Goal: Check status: Check status

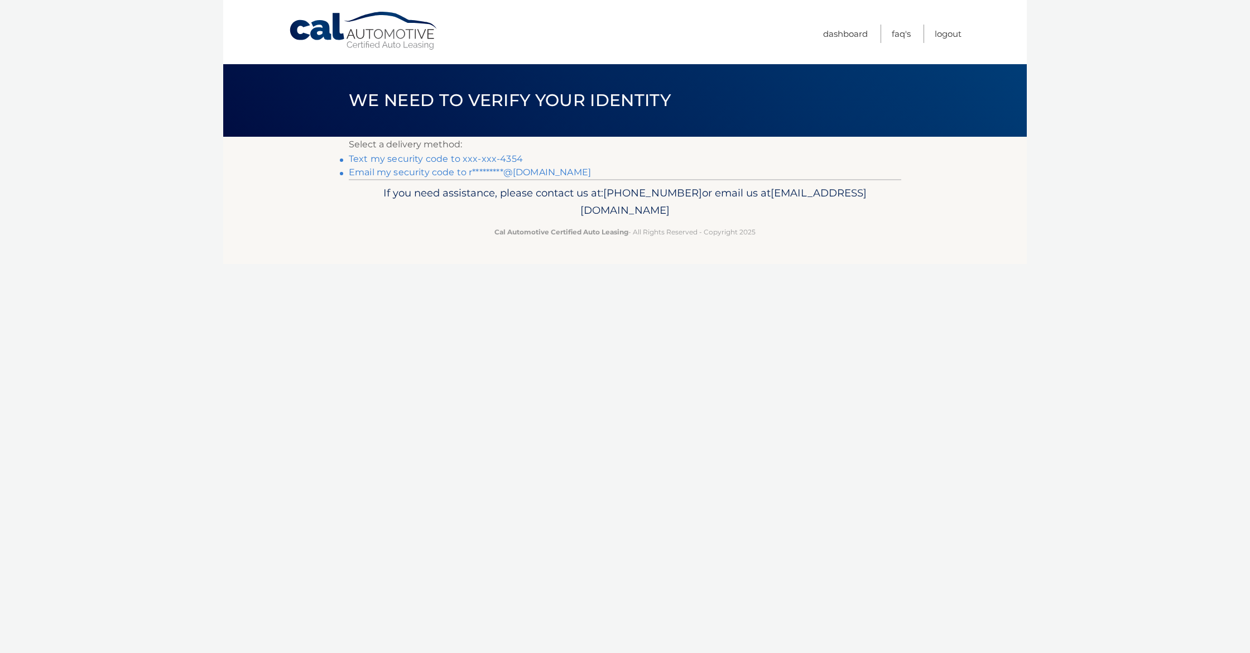
click at [395, 172] on link "Email my security code to r*********@gmail.com" at bounding box center [470, 172] width 242 height 11
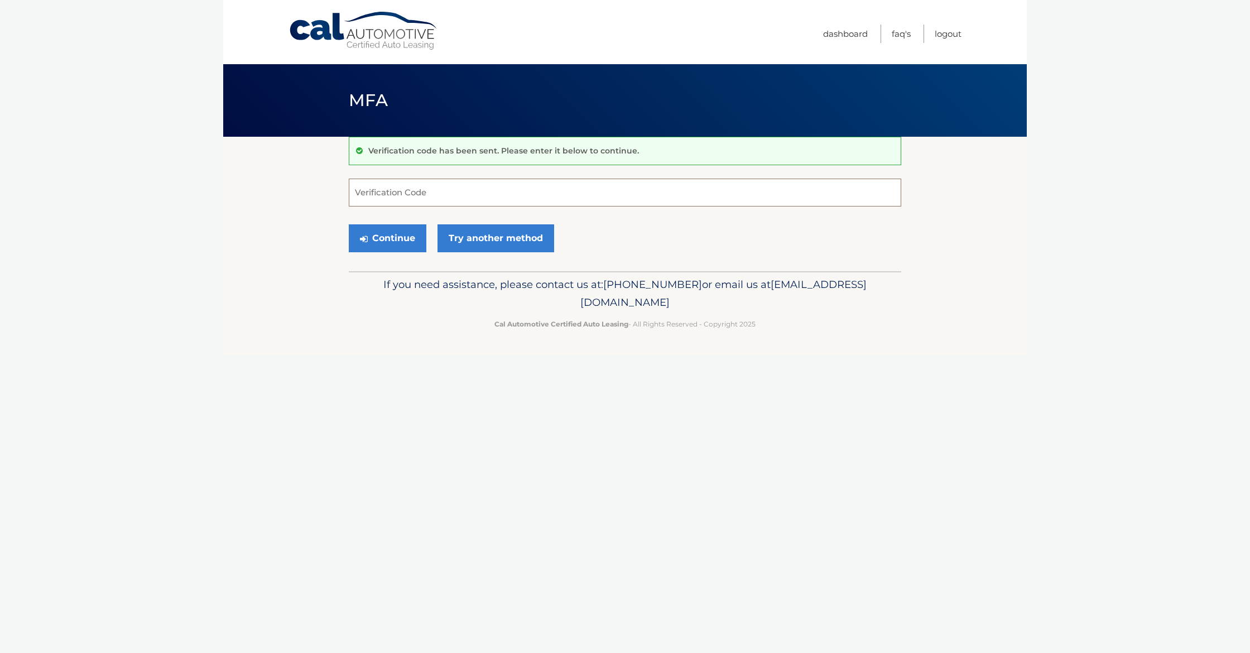
paste input "275340"
type input "275340"
click at [414, 234] on button "Continue" at bounding box center [388, 238] width 78 height 28
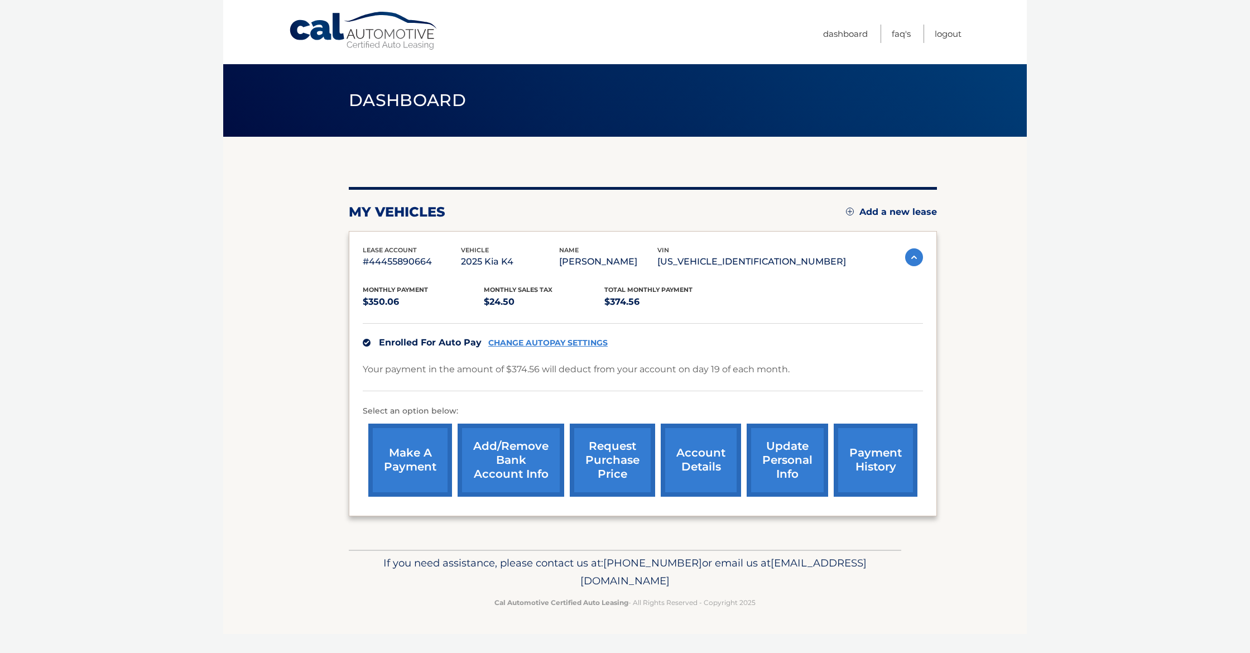
click at [611, 436] on link "request purchase price" at bounding box center [612, 459] width 85 height 73
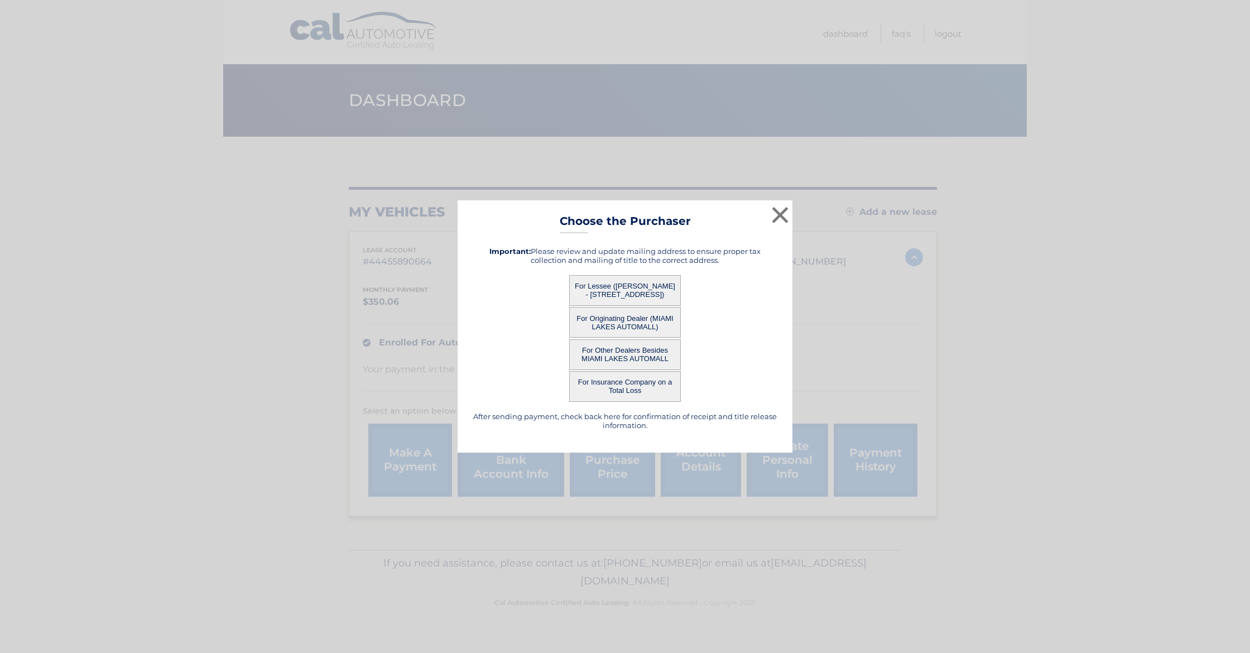
click at [646, 285] on button "For Lessee ([PERSON_NAME] - [STREET_ADDRESS])" at bounding box center [625, 290] width 112 height 31
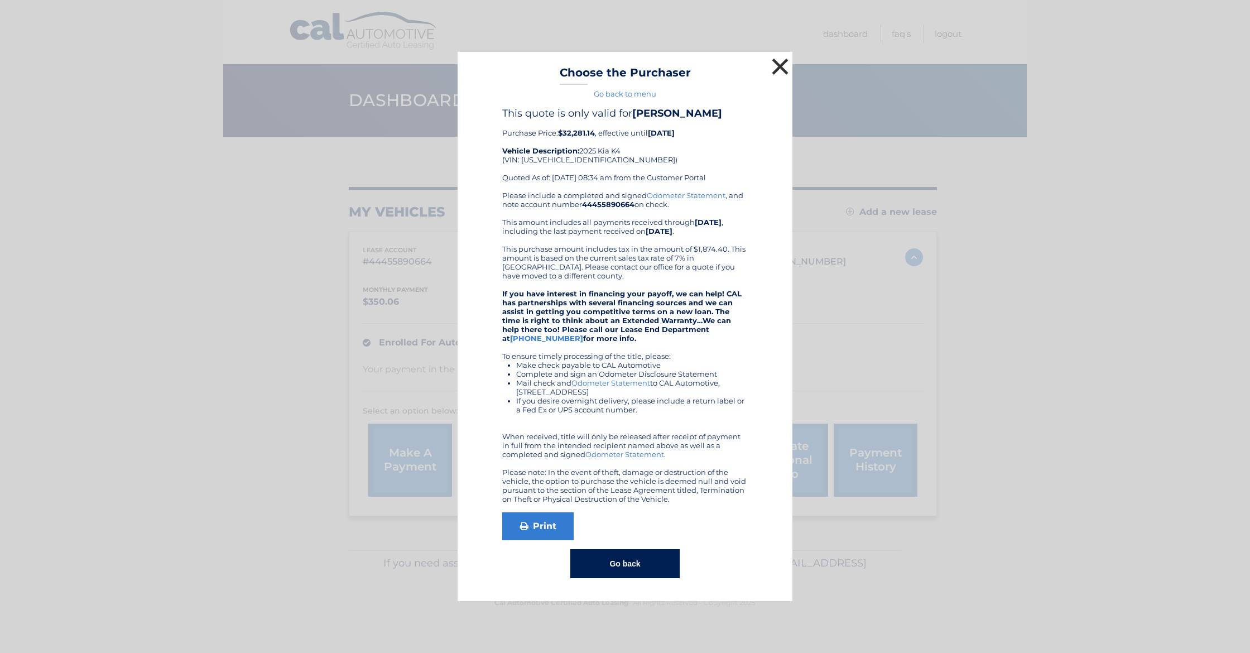
click at [779, 56] on button "×" at bounding box center [780, 66] width 22 height 22
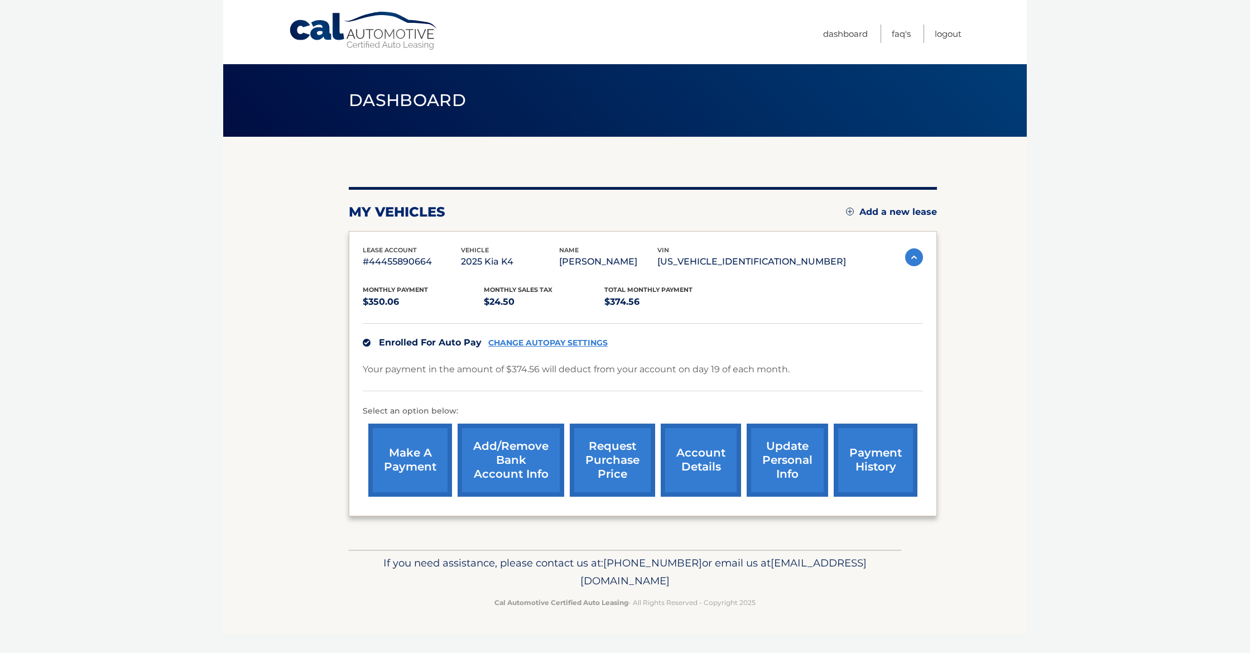
click at [863, 458] on link "payment history" at bounding box center [876, 459] width 84 height 73
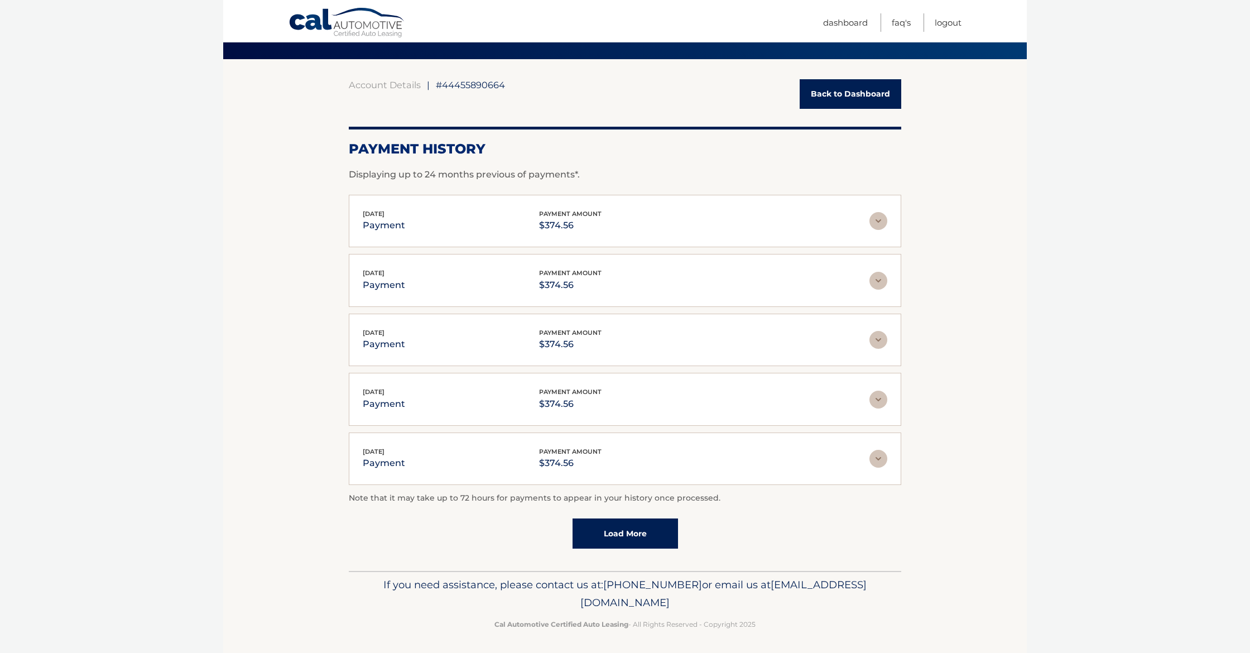
scroll to position [77, 0]
click at [608, 532] on link "Load More" at bounding box center [624, 534] width 105 height 30
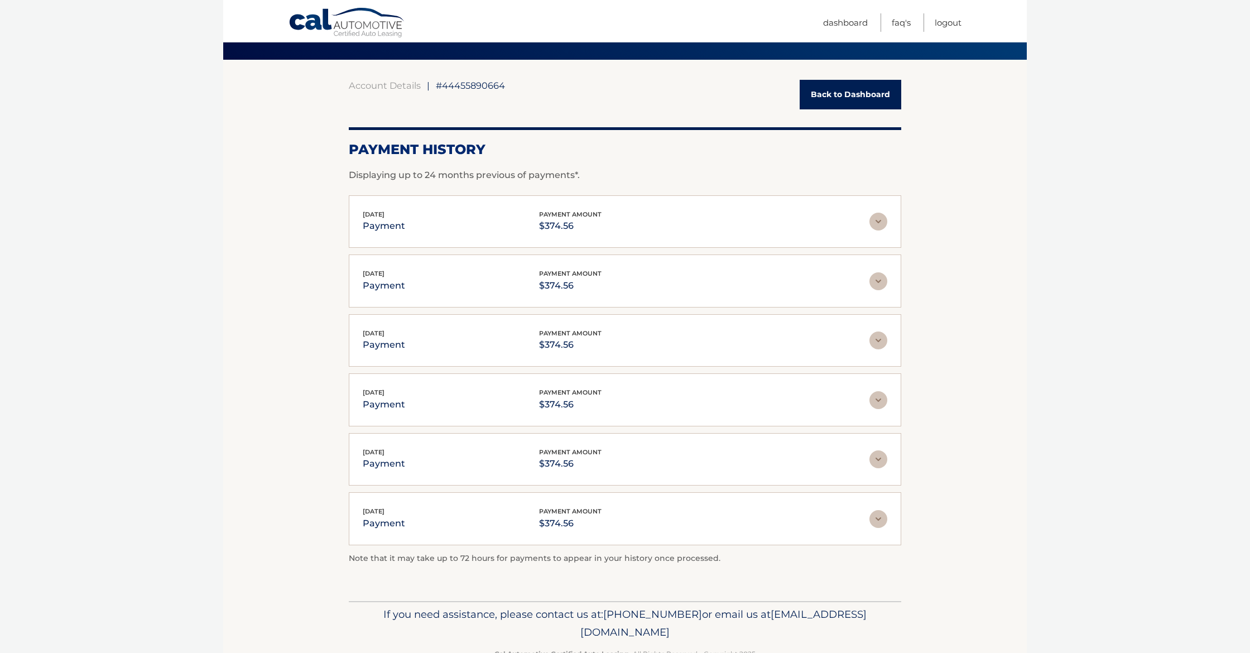
drag, startPoint x: 878, startPoint y: 512, endPoint x: 866, endPoint y: 516, distance: 12.0
click at [875, 513] on img at bounding box center [878, 519] width 18 height 18
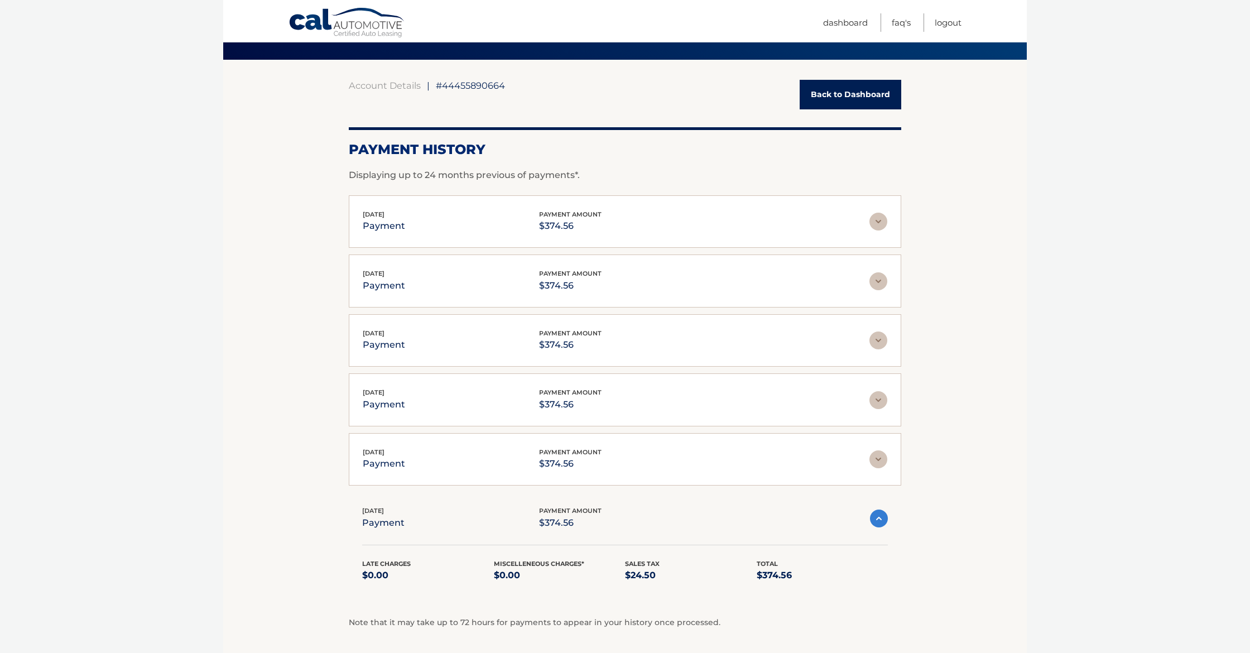
click at [328, 23] on link "Cal Automotive" at bounding box center [346, 23] width 117 height 32
